Goal: Navigation & Orientation: Find specific page/section

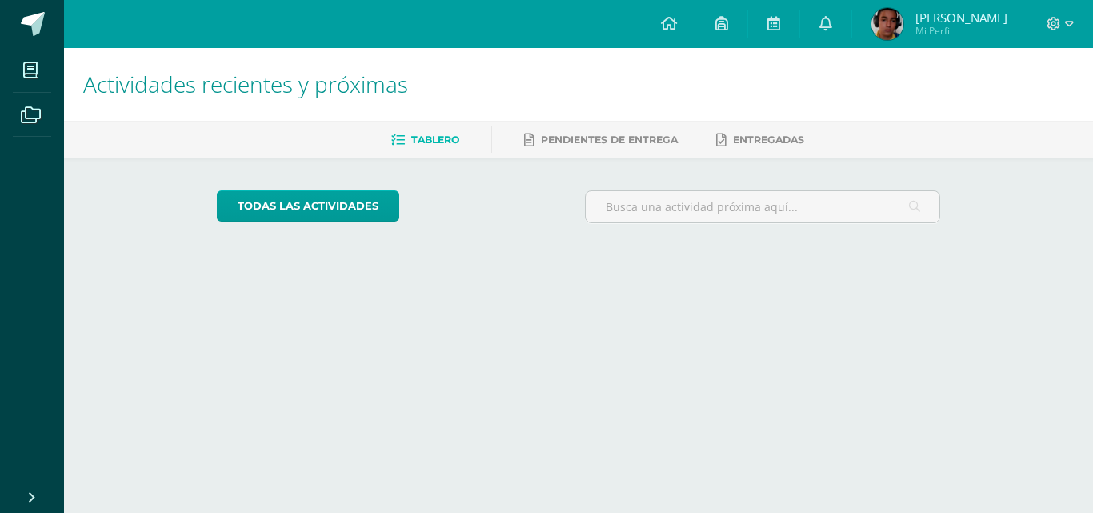
click at [677, 26] on icon at bounding box center [669, 23] width 16 height 14
